Goal: Check status: Check status

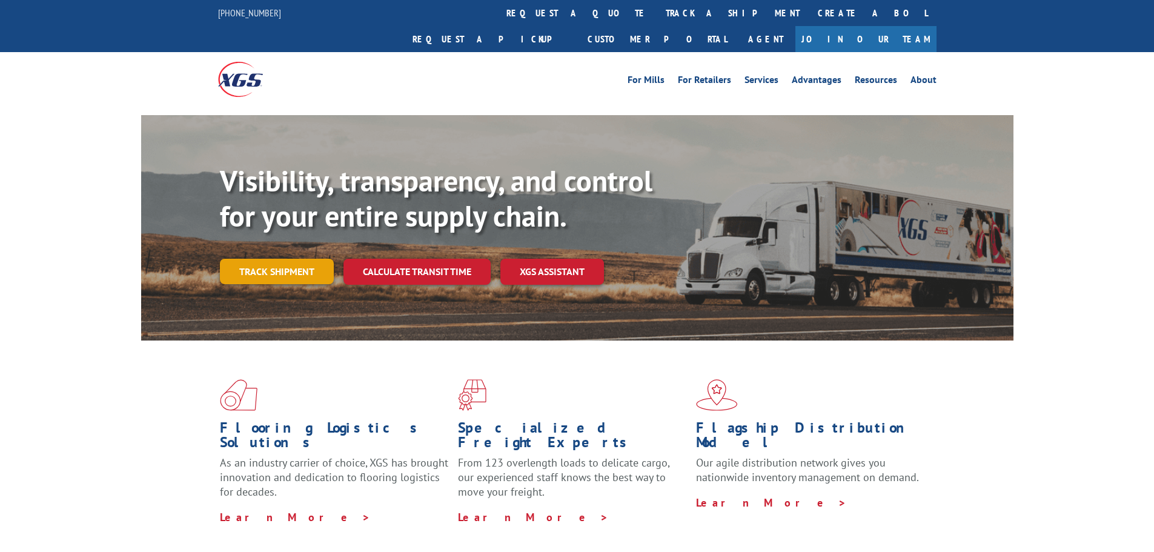
click at [301, 259] on link "Track shipment" at bounding box center [277, 271] width 114 height 25
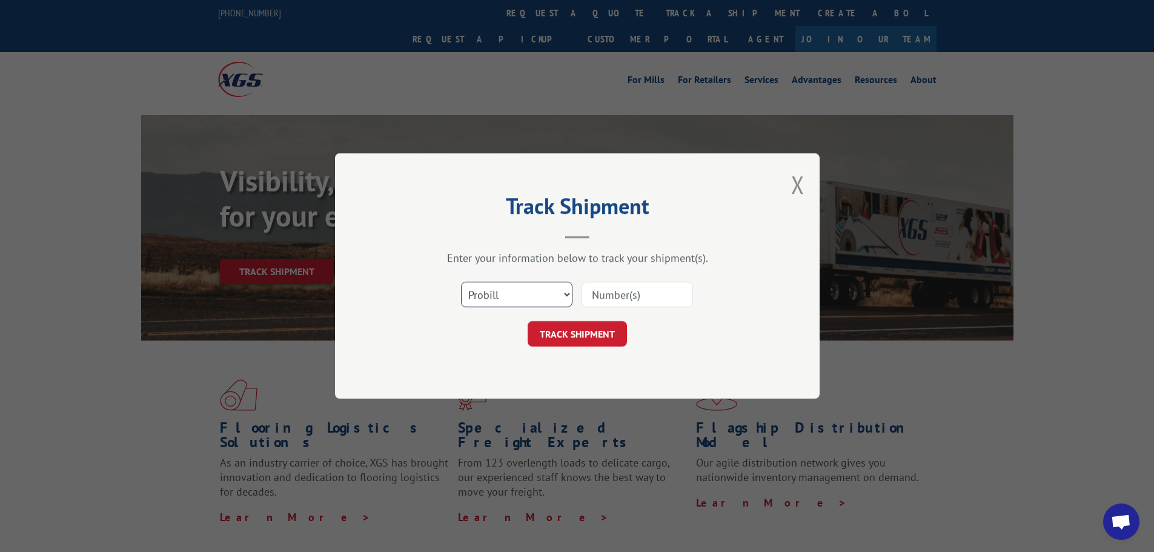
click at [545, 297] on select "Select category... Probill BOL PO" at bounding box center [516, 294] width 111 height 25
select select "bol"
click at [461, 282] on select "Select category... Probill BOL PO" at bounding box center [516, 294] width 111 height 25
click at [604, 295] on input at bounding box center [637, 294] width 111 height 25
paste input "6007641"
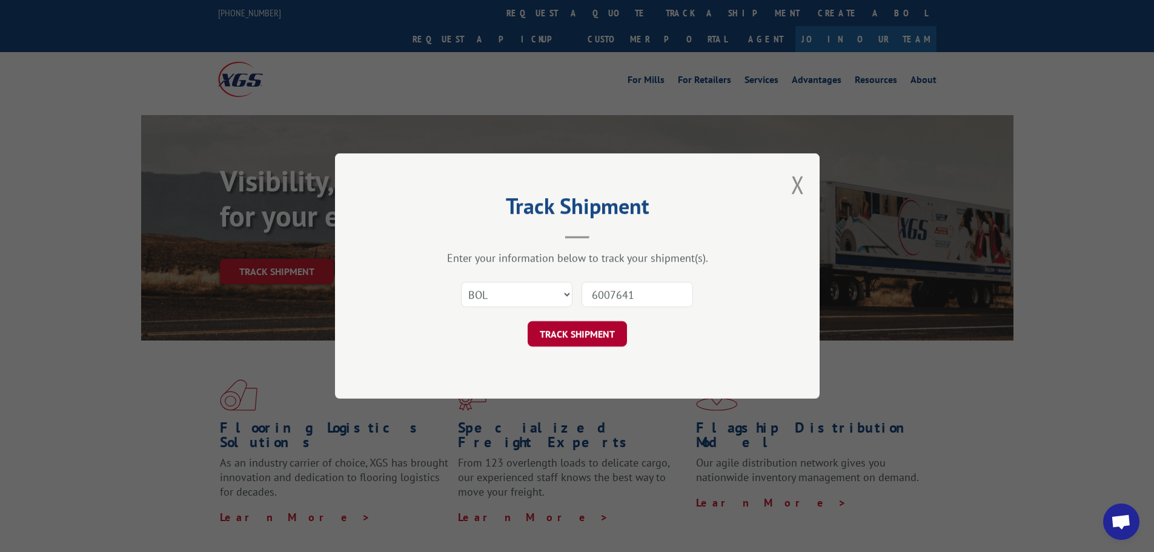
type input "6007641"
click at [596, 333] on button "TRACK SHIPMENT" at bounding box center [577, 333] width 99 height 25
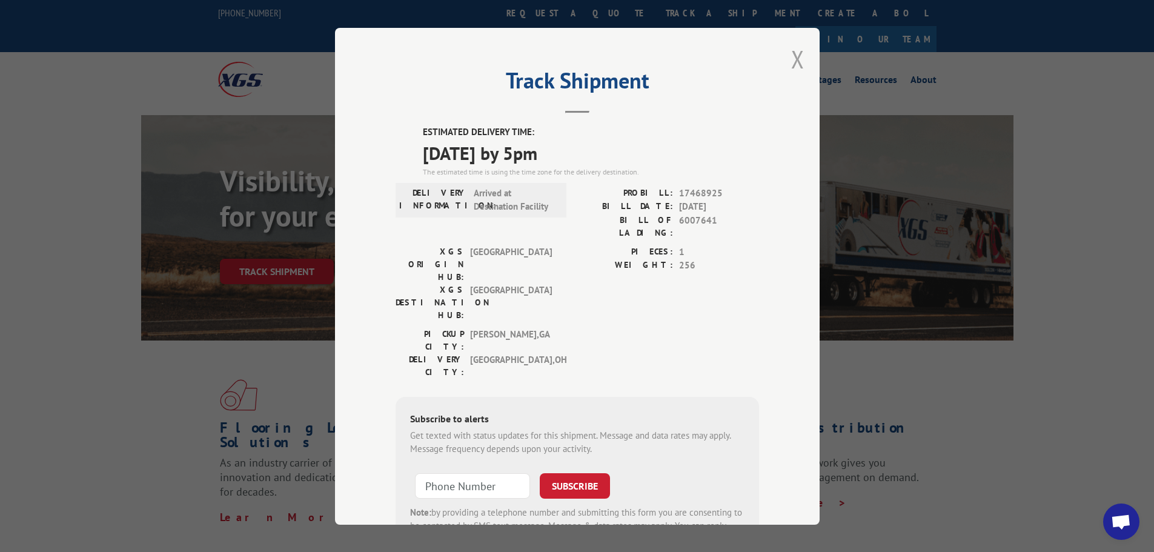
click at [796, 48] on button "Close modal" at bounding box center [797, 59] width 13 height 32
